Goal: Browse casually

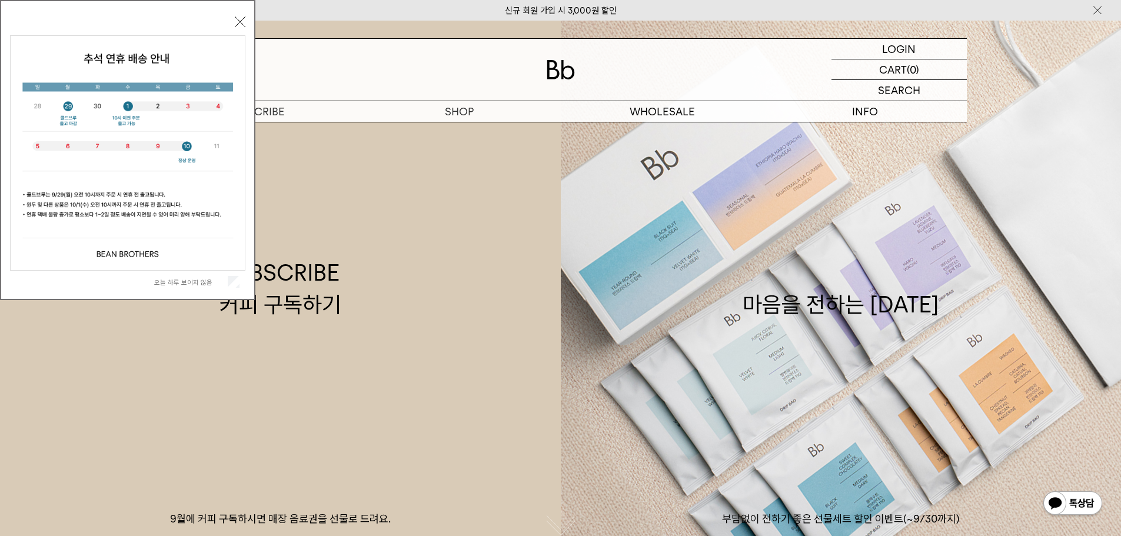
click at [230, 291] on div "오늘 하루 보이지 않음" at bounding box center [127, 282] width 235 height 22
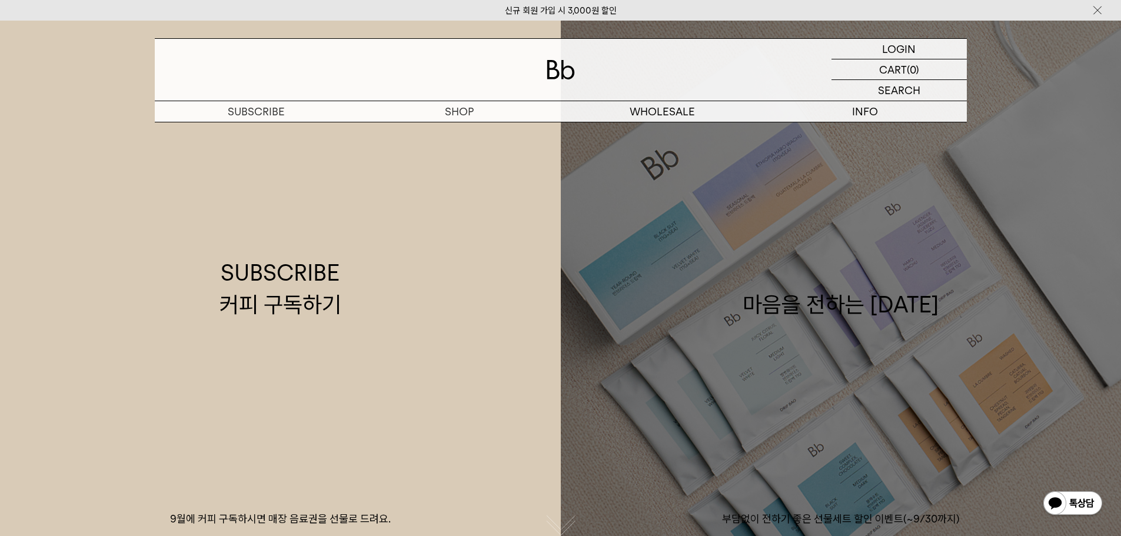
drag, startPoint x: 636, startPoint y: 275, endPoint x: 642, endPoint y: 274, distance: 6.0
click at [636, 275] on link "마음을 전하는 추석 부담없이 전하기 좋은 선물세트 할인 이벤트(~9/30까지)" at bounding box center [841, 289] width 561 height 536
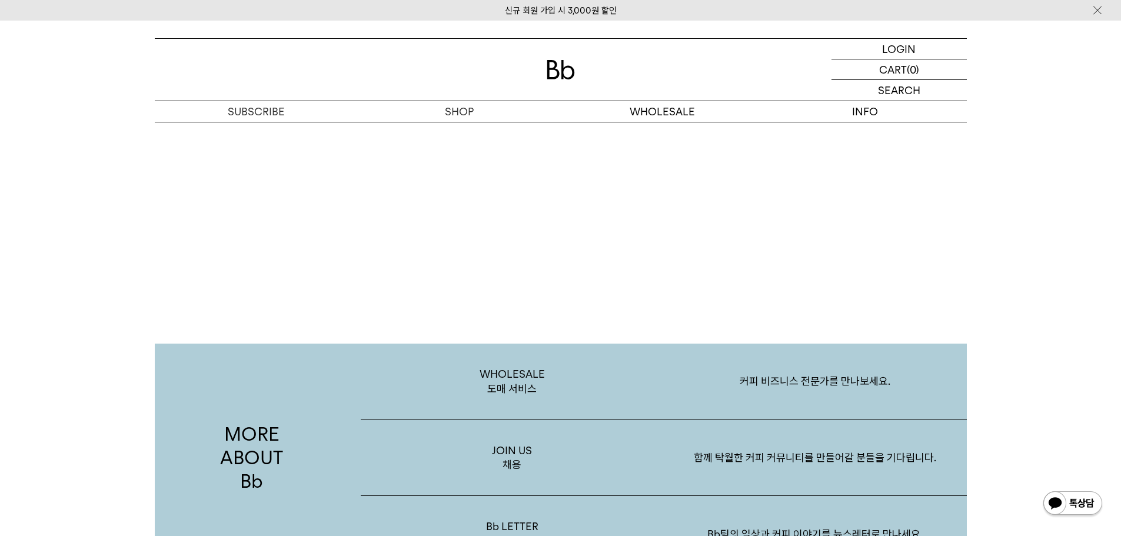
scroll to position [2295, 0]
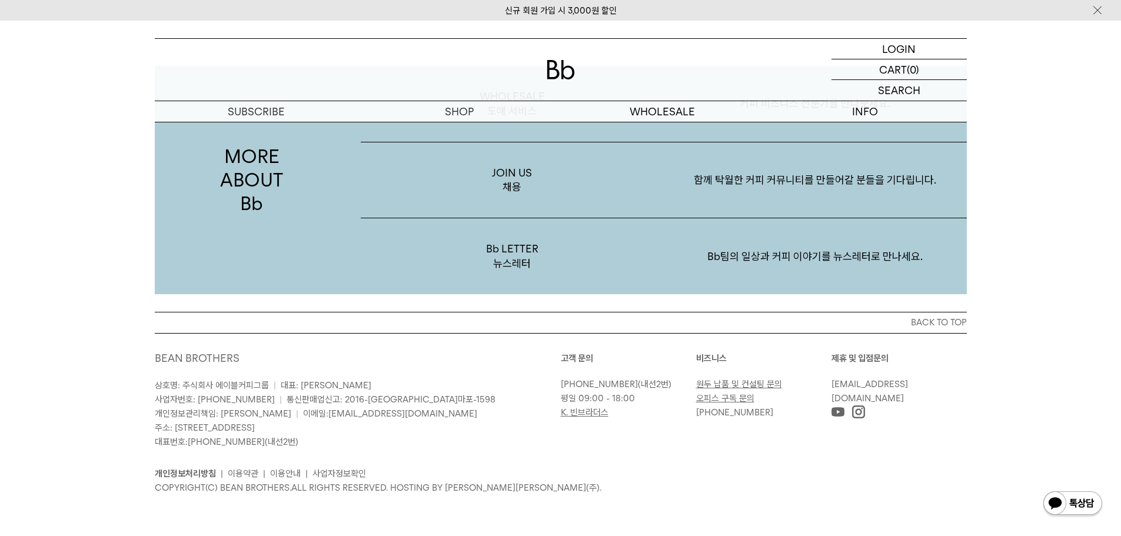
click at [1014, 460] on div "BACK TO TOP BEAN BROTHERS 상호명: 주식회사 에이블커피그룹 | 대표: 박성호 사업자번호: 220-87-84283 | 통신판…" at bounding box center [560, 424] width 1121 height 224
